Goal: Information Seeking & Learning: Check status

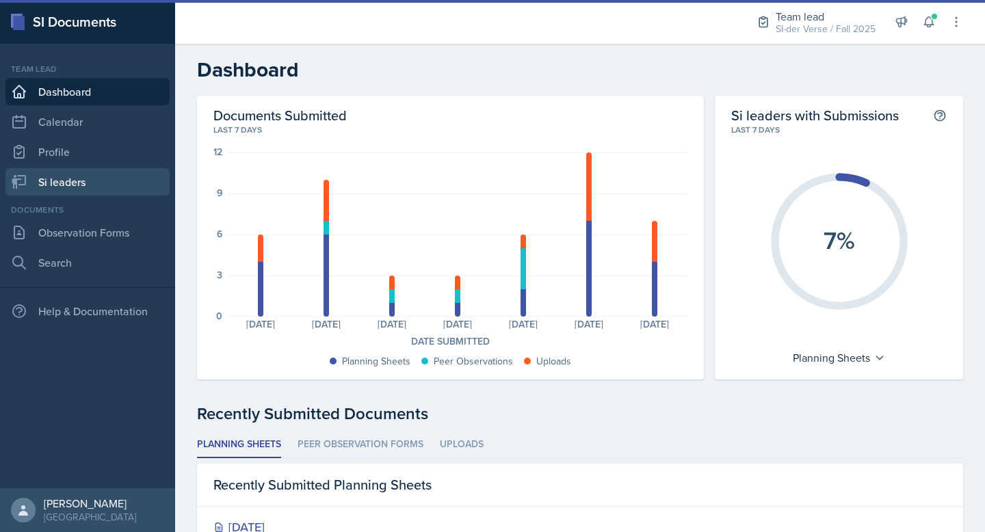
click at [74, 178] on link "Si leaders" at bounding box center [87, 181] width 164 height 27
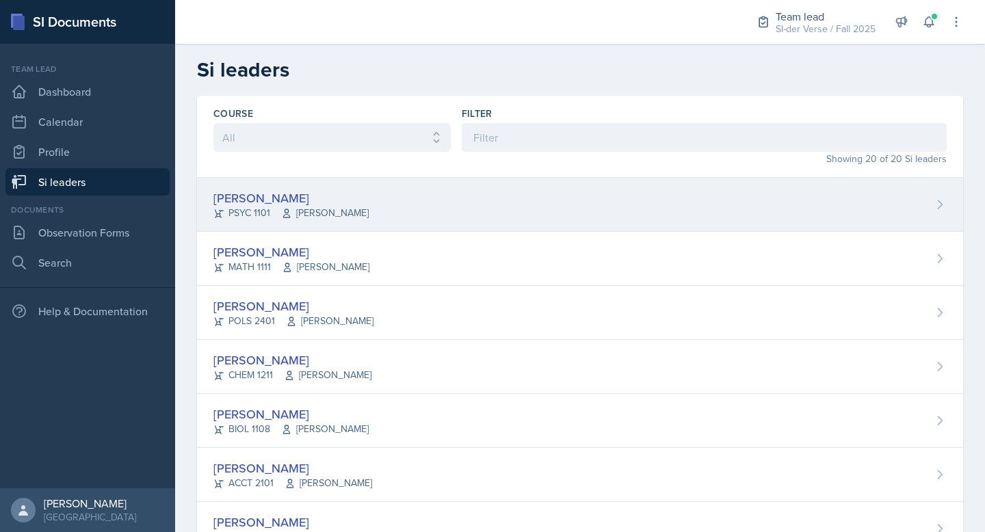
click at [290, 183] on div "[PERSON_NAME] PSYC 1101 [PERSON_NAME]" at bounding box center [580, 205] width 766 height 54
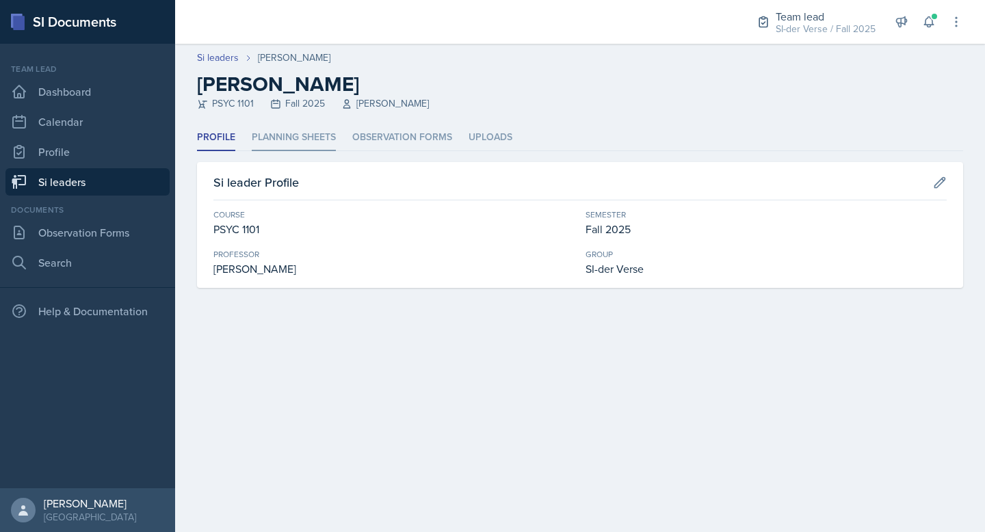
click at [278, 137] on li "Planning Sheets" at bounding box center [294, 137] width 84 height 27
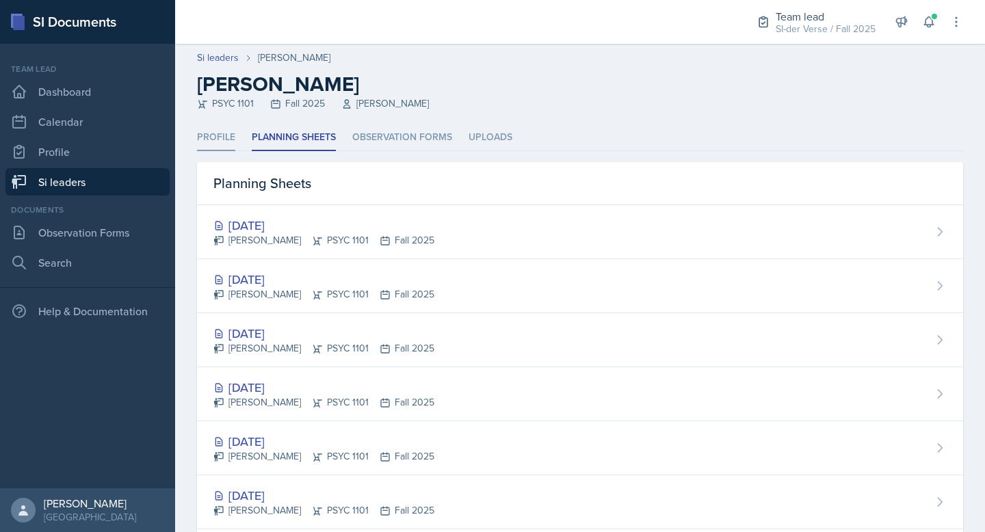
click at [206, 143] on li "Profile" at bounding box center [216, 137] width 38 height 27
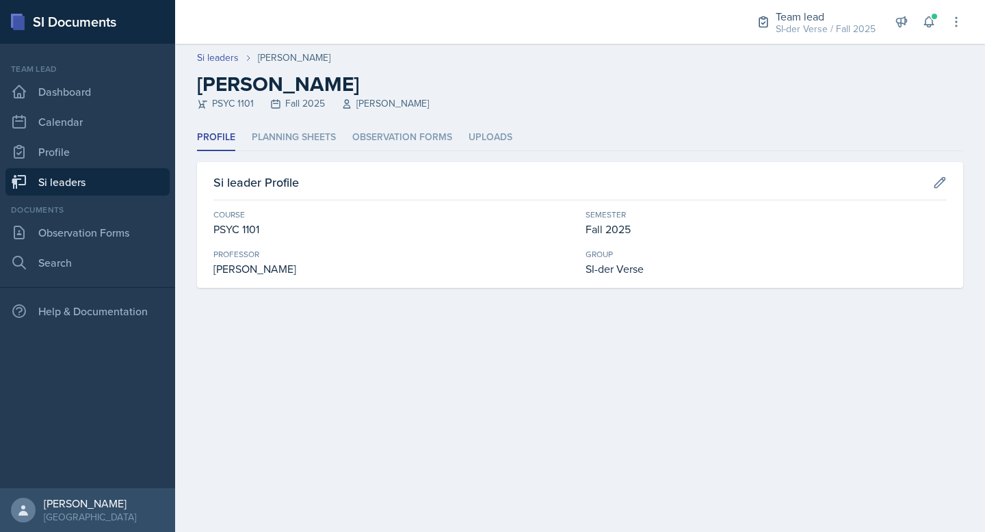
click at [88, 189] on link "Si leaders" at bounding box center [87, 181] width 164 height 27
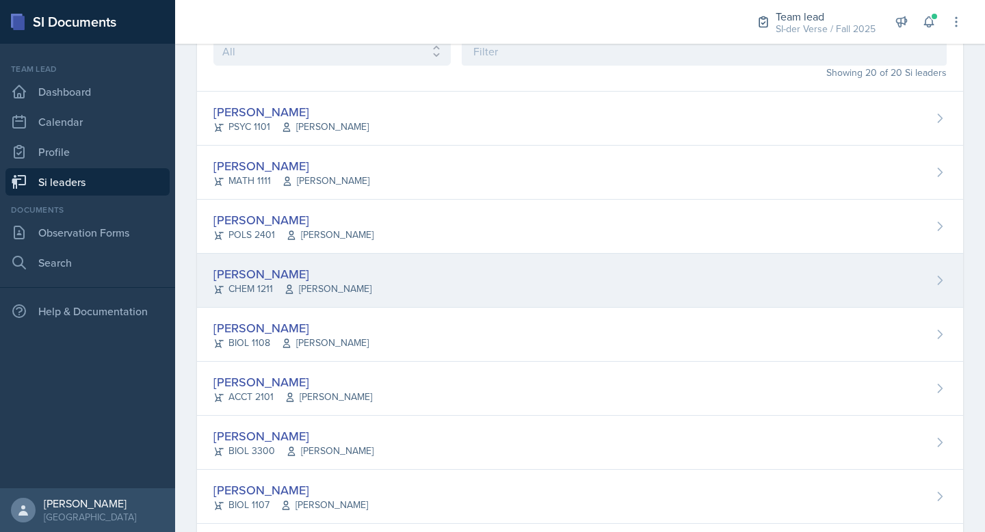
scroll to position [134, 0]
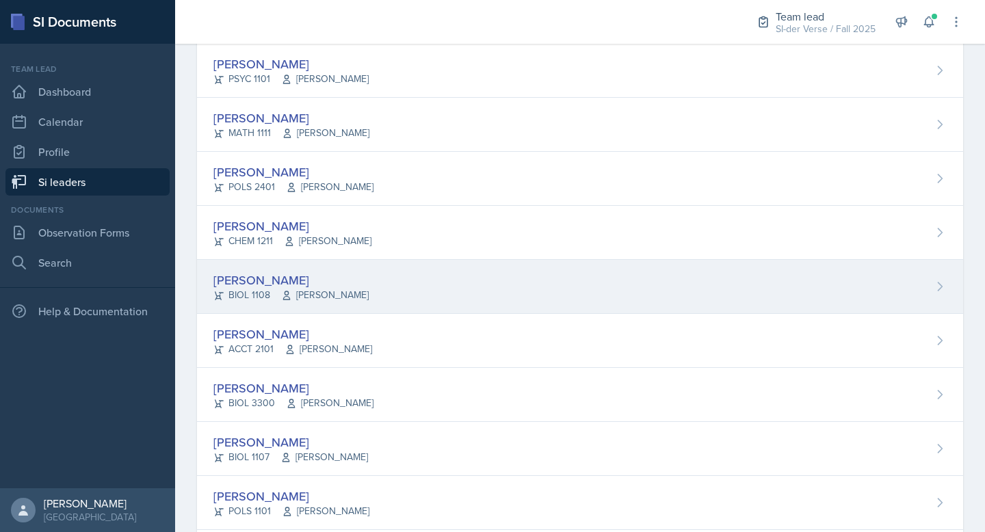
click at [271, 276] on div "[PERSON_NAME]" at bounding box center [290, 280] width 155 height 18
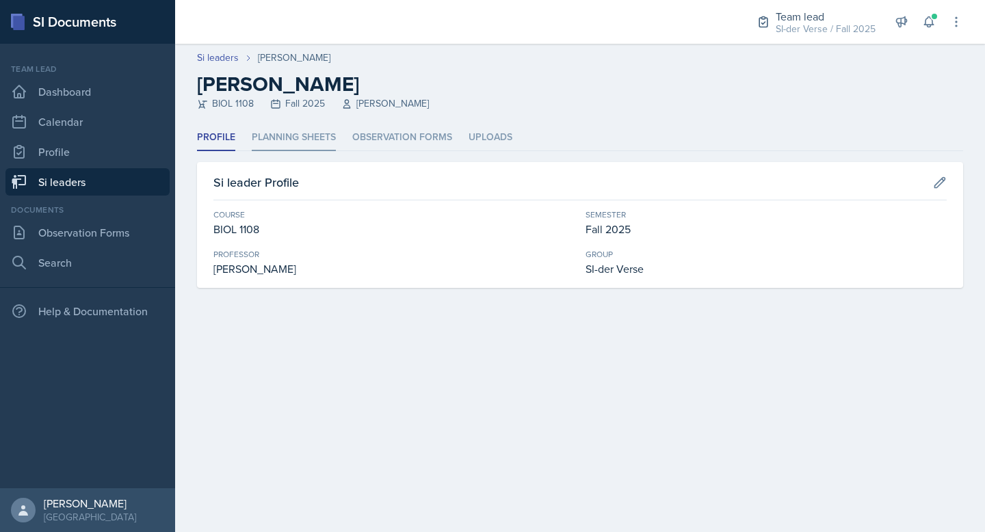
click at [285, 144] on li "Planning Sheets" at bounding box center [294, 137] width 84 height 27
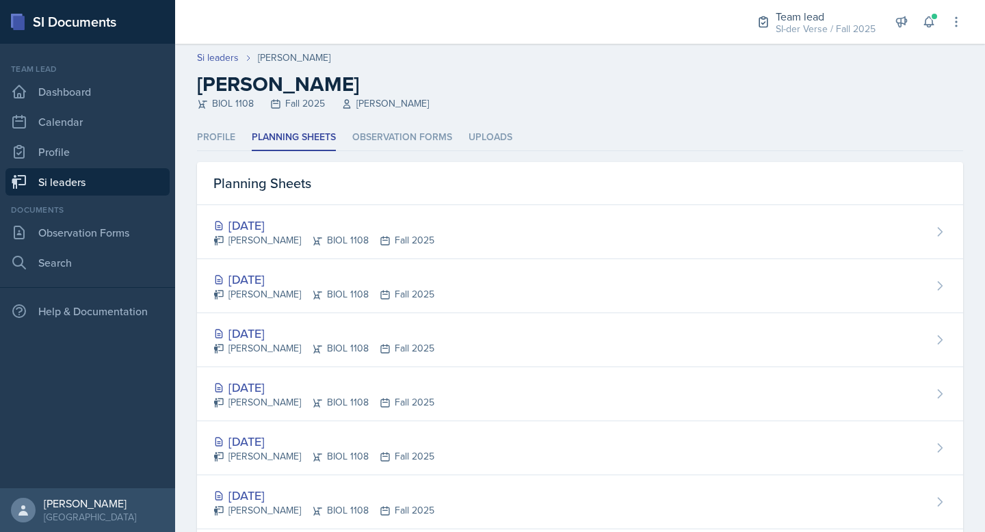
click at [90, 182] on link "Si leaders" at bounding box center [87, 181] width 164 height 27
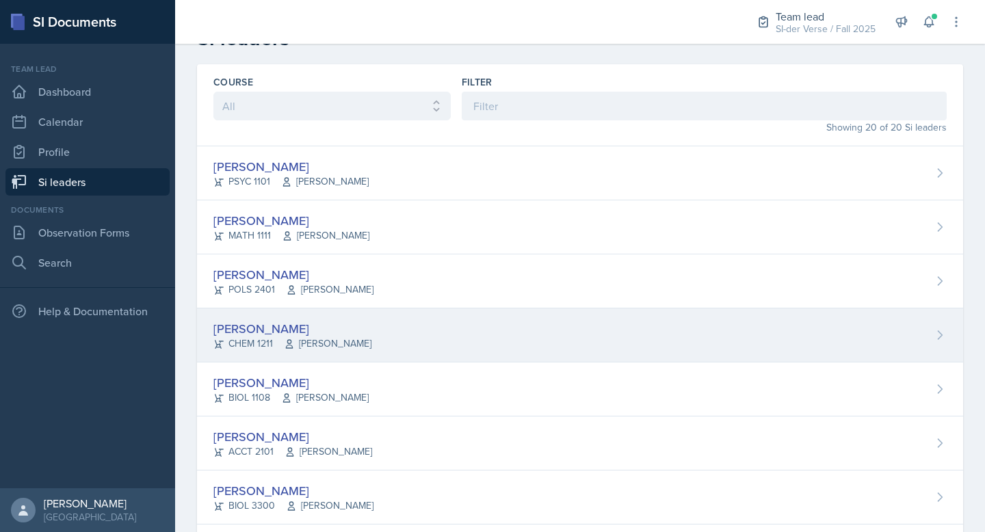
scroll to position [149, 0]
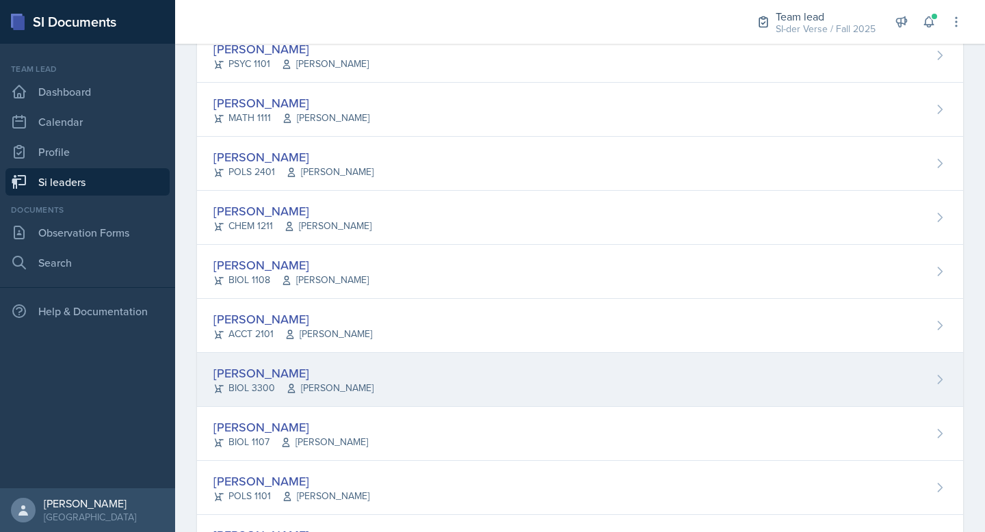
click at [302, 357] on div "[PERSON_NAME] BIOL 3300 [PERSON_NAME]" at bounding box center [580, 380] width 766 height 54
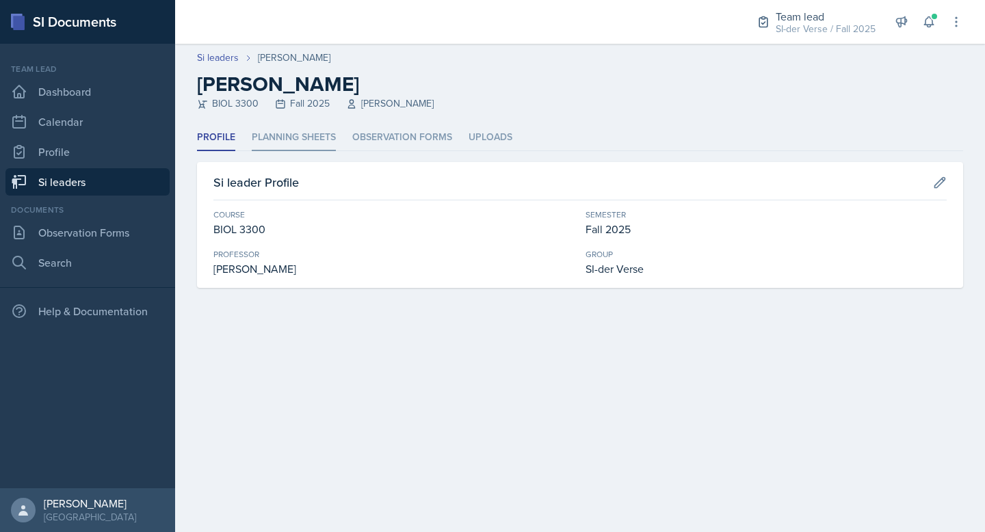
click at [273, 137] on li "Planning Sheets" at bounding box center [294, 137] width 84 height 27
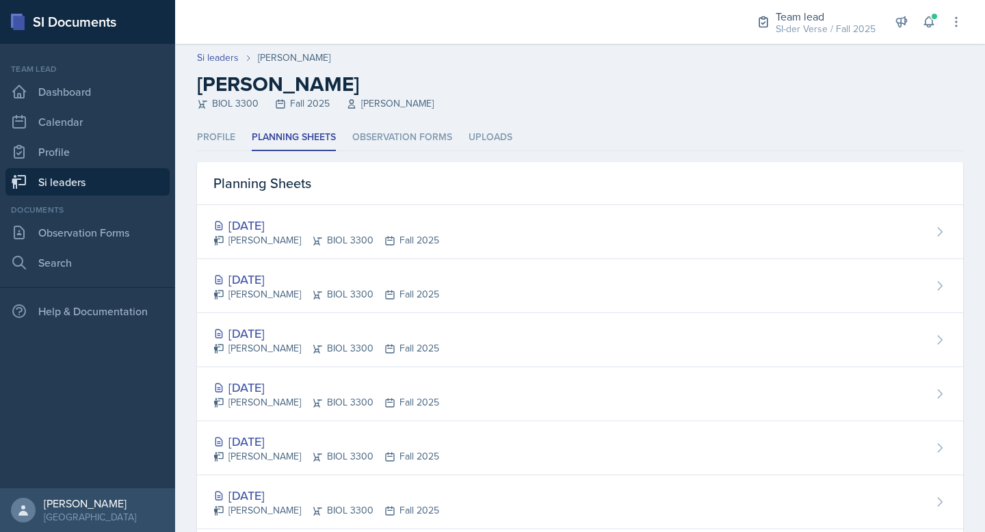
drag, startPoint x: 113, startPoint y: 183, endPoint x: 127, endPoint y: 168, distance: 21.3
click at [114, 183] on link "Si leaders" at bounding box center [87, 181] width 164 height 27
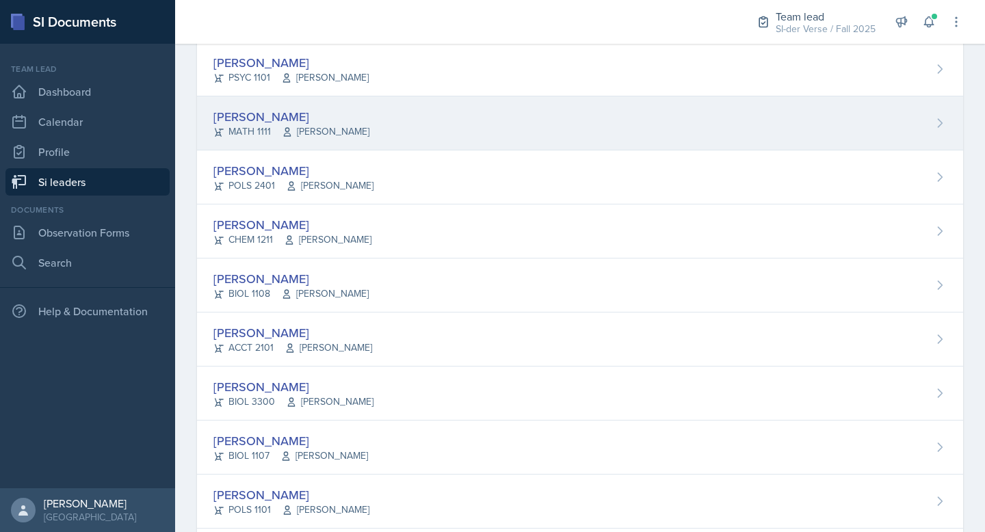
scroll to position [259, 0]
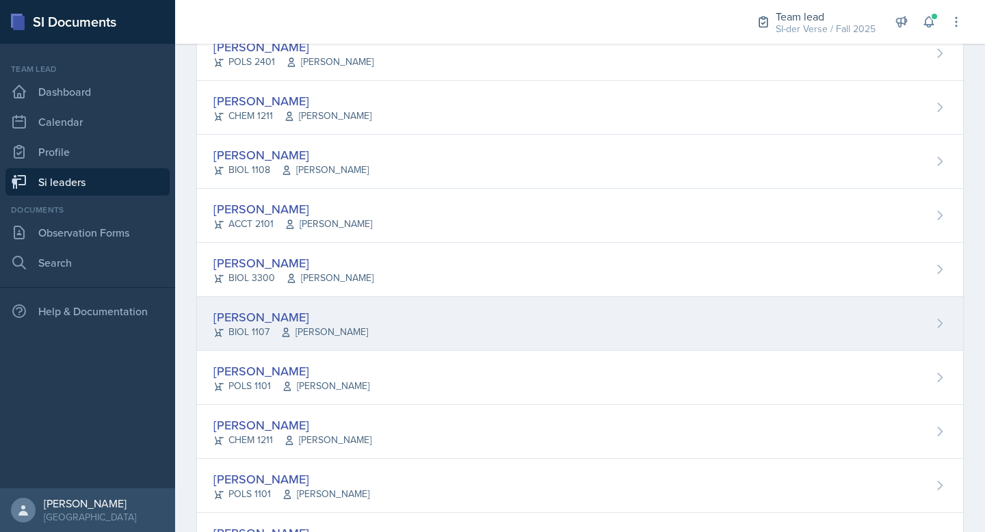
click at [333, 325] on span "[PERSON_NAME]" at bounding box center [324, 332] width 88 height 14
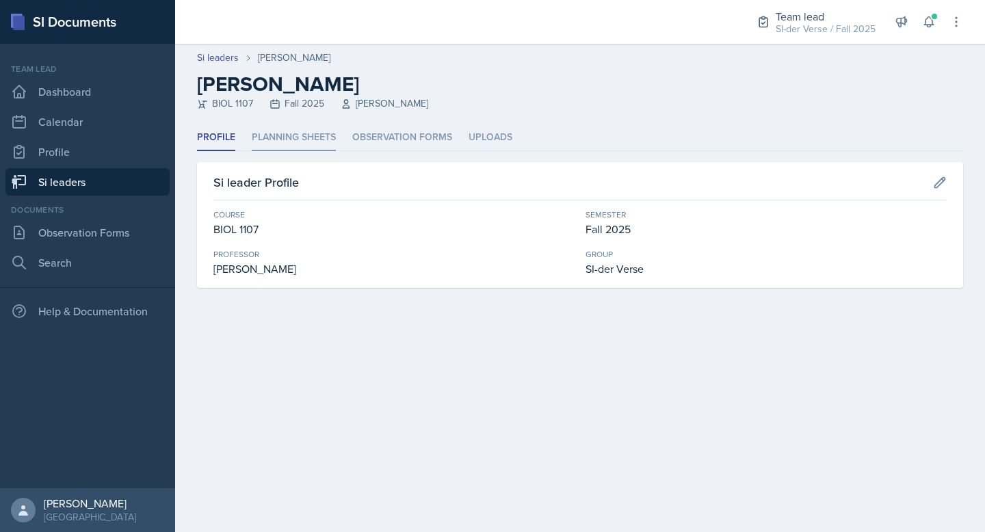
click at [261, 144] on li "Planning Sheets" at bounding box center [294, 137] width 84 height 27
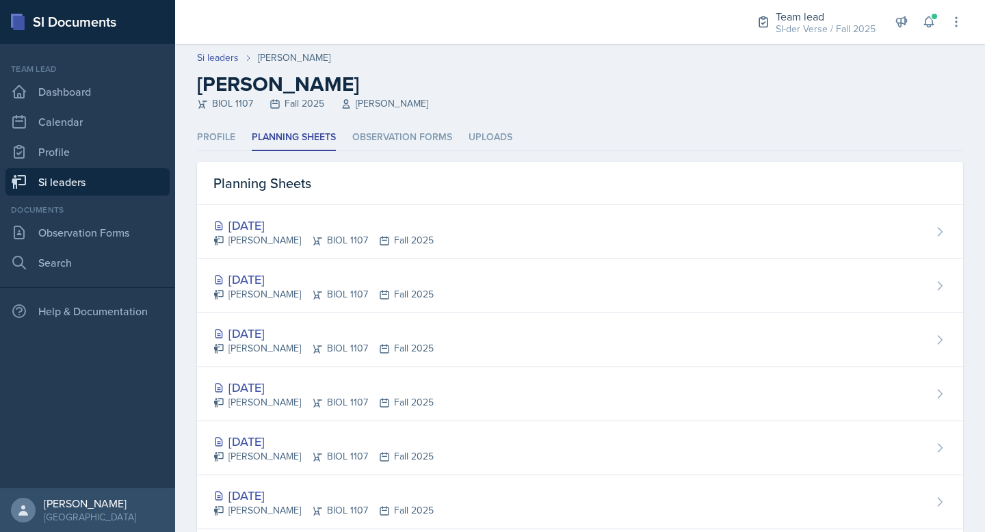
click at [98, 184] on link "Si leaders" at bounding box center [87, 181] width 164 height 27
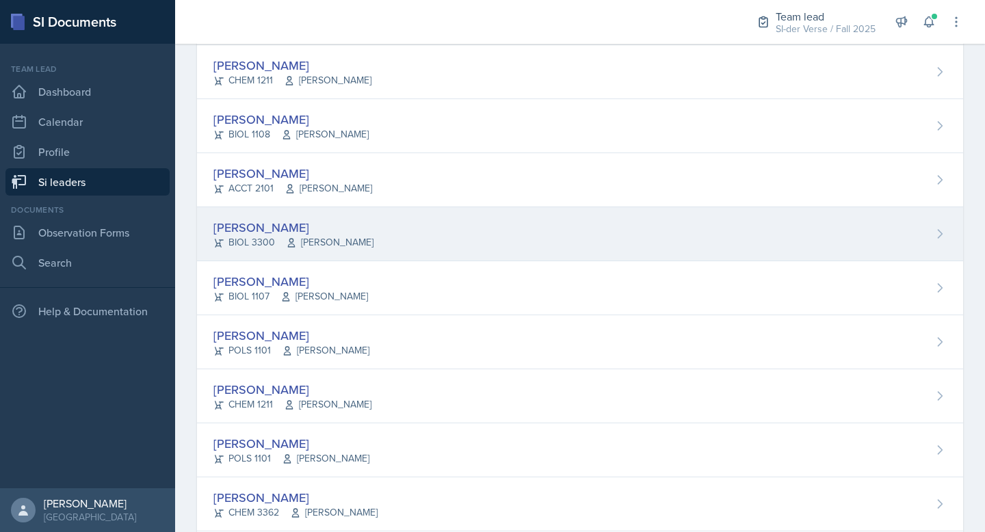
scroll to position [567, 0]
click at [325, 222] on div "[PERSON_NAME]" at bounding box center [295, 225] width 164 height 18
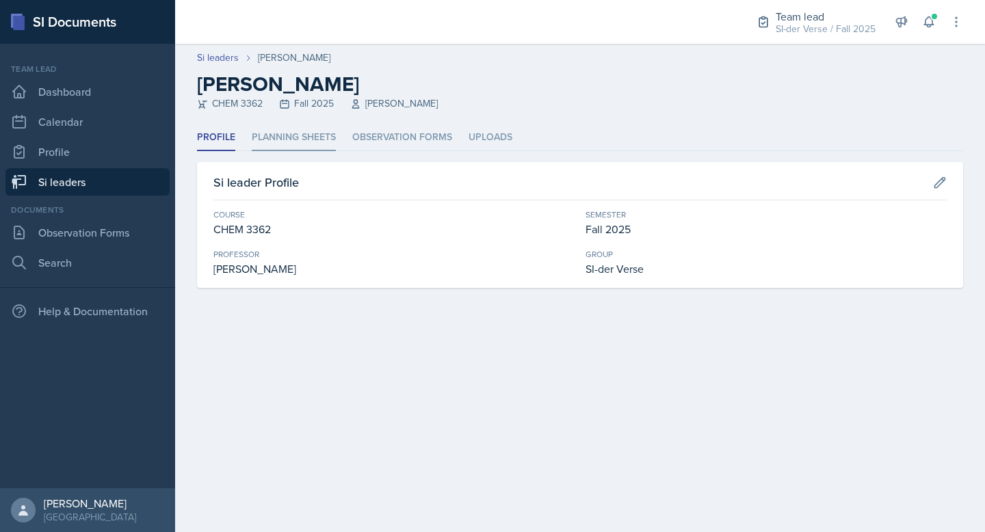
click at [301, 126] on li "Planning Sheets" at bounding box center [294, 137] width 84 height 27
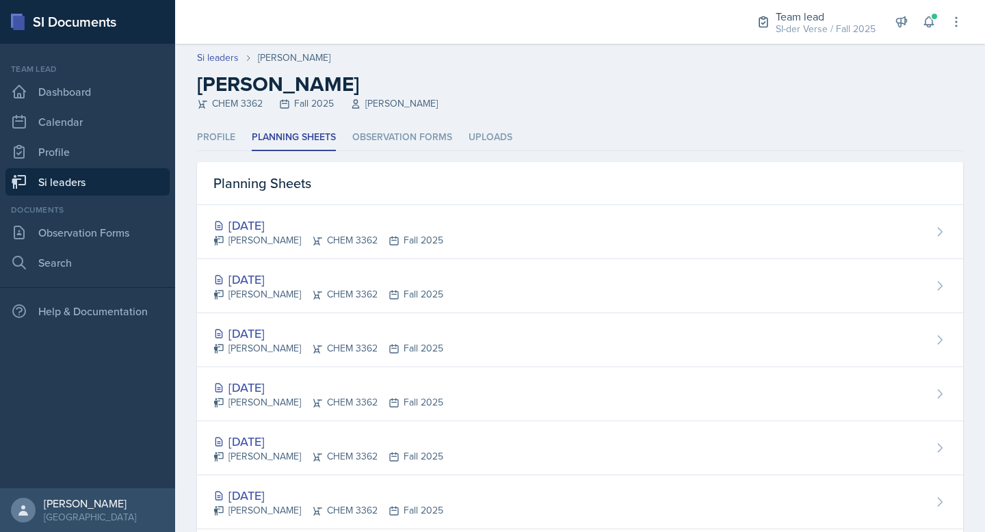
click at [142, 168] on div "Team lead Dashboard Calendar Profile Si leaders" at bounding box center [87, 129] width 164 height 133
click at [147, 173] on link "Si leaders" at bounding box center [87, 181] width 164 height 27
